Goal: Task Accomplishment & Management: Use online tool/utility

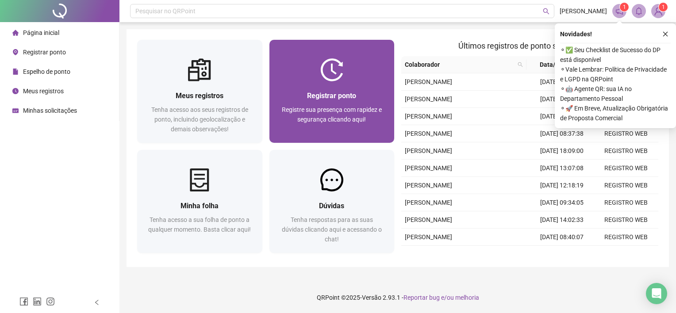
click at [372, 120] on div "Registre sua presença com rapidez e segurança clicando aqui!" at bounding box center [332, 119] width 104 height 29
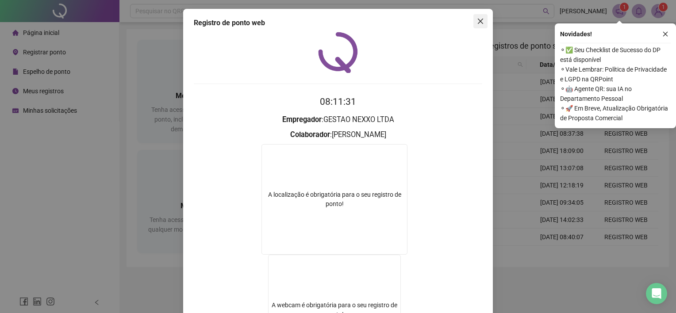
click at [478, 19] on icon "close" at bounding box center [480, 21] width 5 height 5
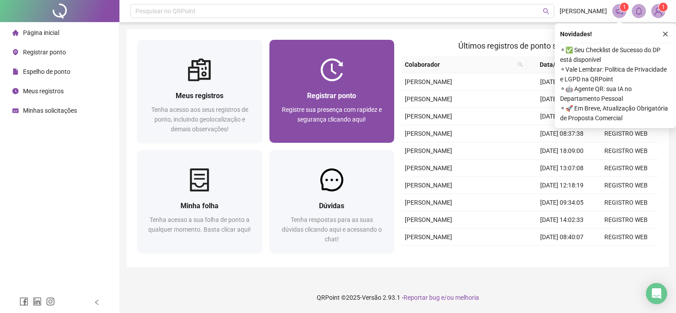
click at [371, 107] on span "Registre sua presença com rapidez e segurança clicando aqui!" at bounding box center [332, 114] width 100 height 17
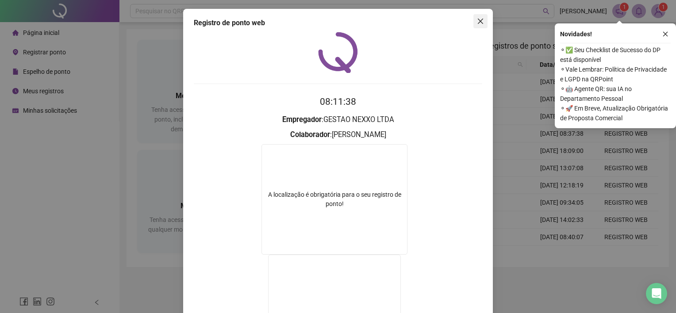
click at [478, 21] on icon "close" at bounding box center [480, 21] width 5 height 5
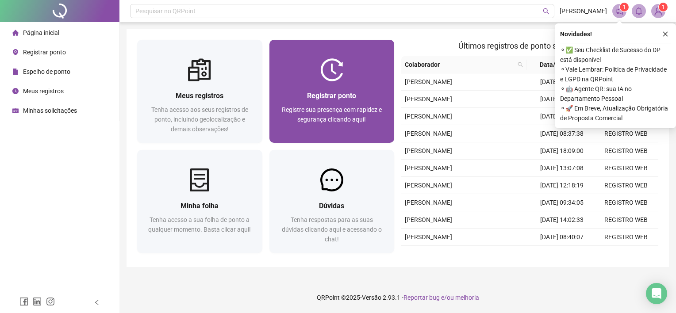
click at [380, 80] on div at bounding box center [331, 69] width 125 height 23
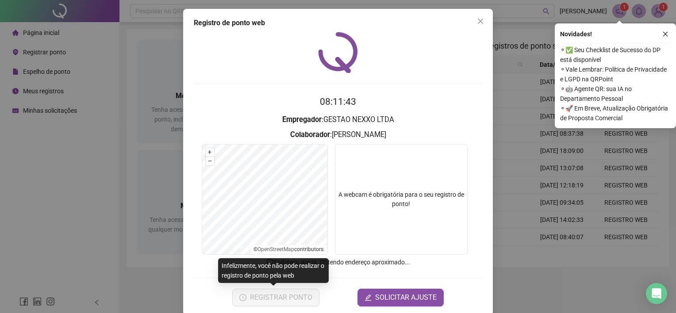
scroll to position [12, 0]
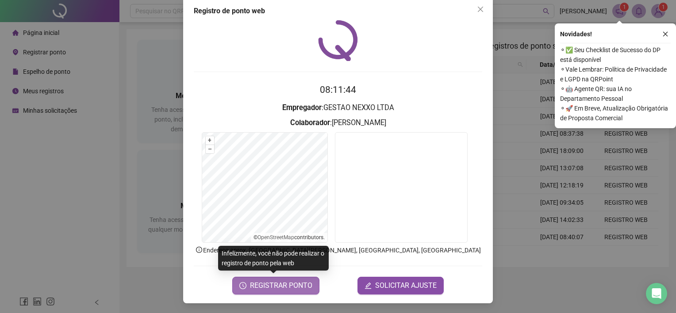
drag, startPoint x: 285, startPoint y: 281, endPoint x: 284, endPoint y: 286, distance: 4.9
click at [284, 287] on span "REGISTRAR PONTO" at bounding box center [281, 285] width 62 height 11
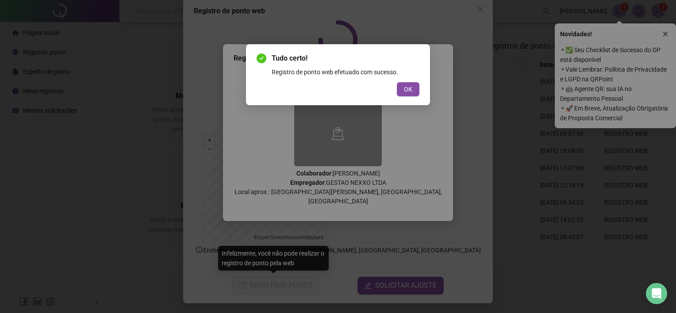
click at [421, 80] on div "Tudo certo! Registro de ponto web efetuado com sucesso. OK" at bounding box center [338, 74] width 184 height 61
click at [412, 86] on button "OK" at bounding box center [408, 89] width 23 height 14
